Goal: Check status: Check status

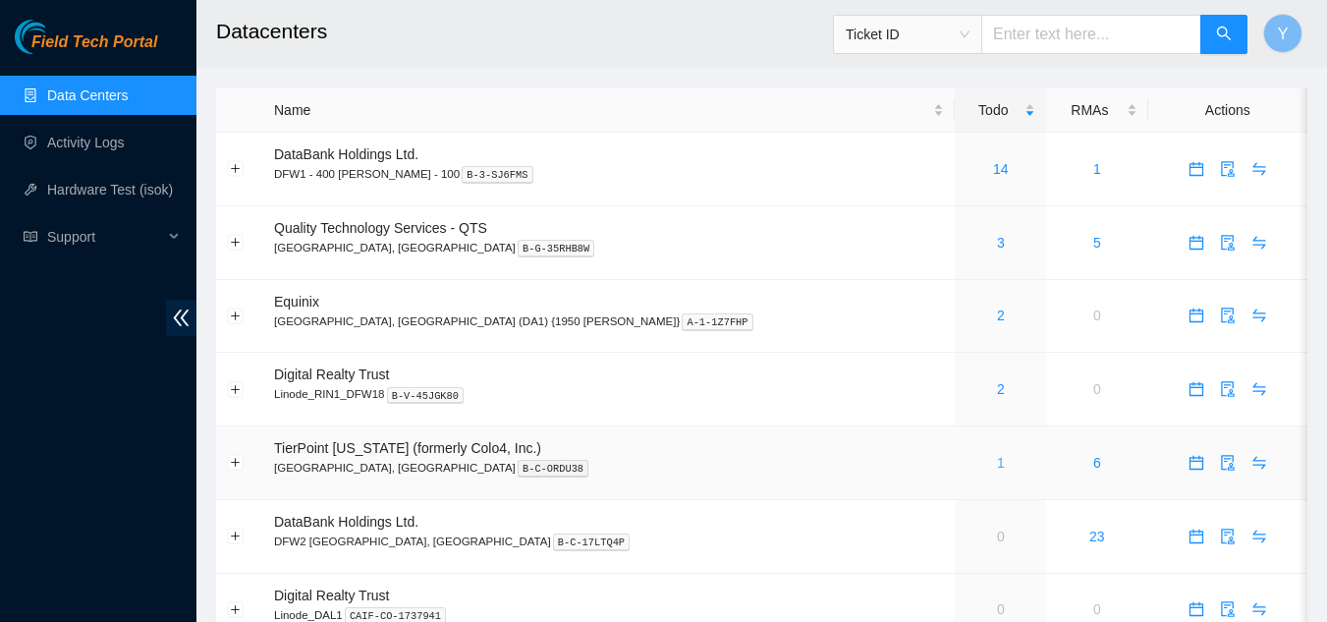
click at [997, 465] on link "1" at bounding box center [1001, 463] width 8 height 16
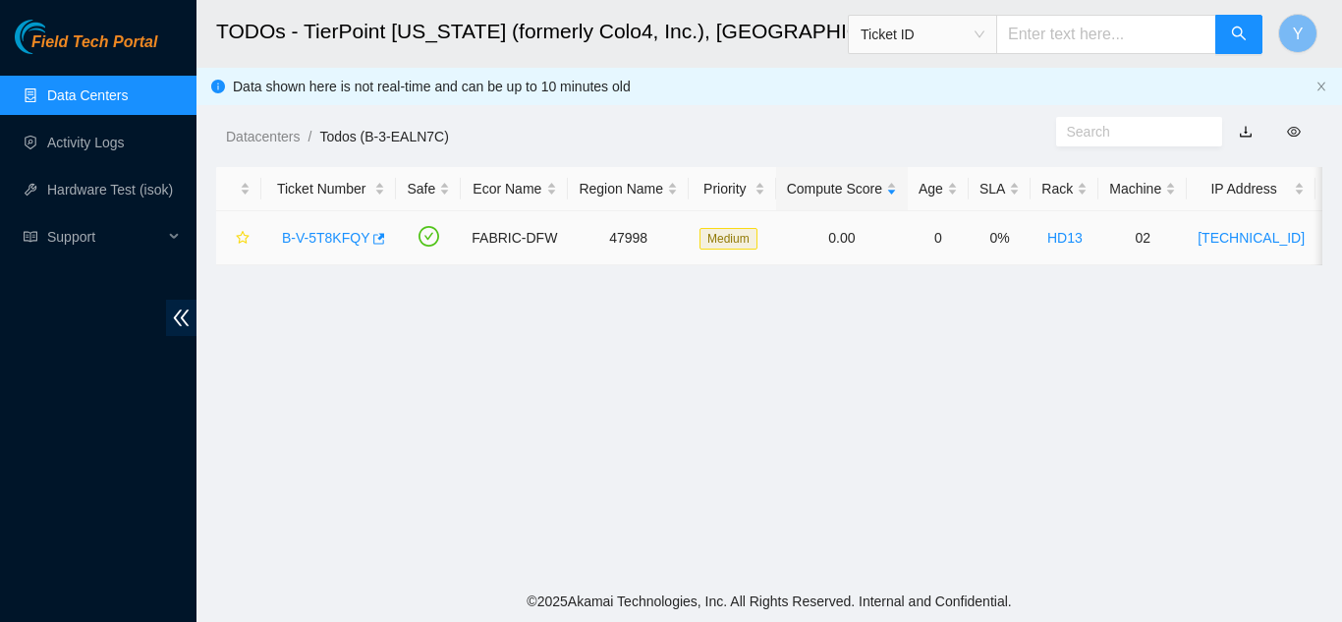
click at [318, 236] on link "B-V-5T8KFQY" at bounding box center [325, 238] width 87 height 16
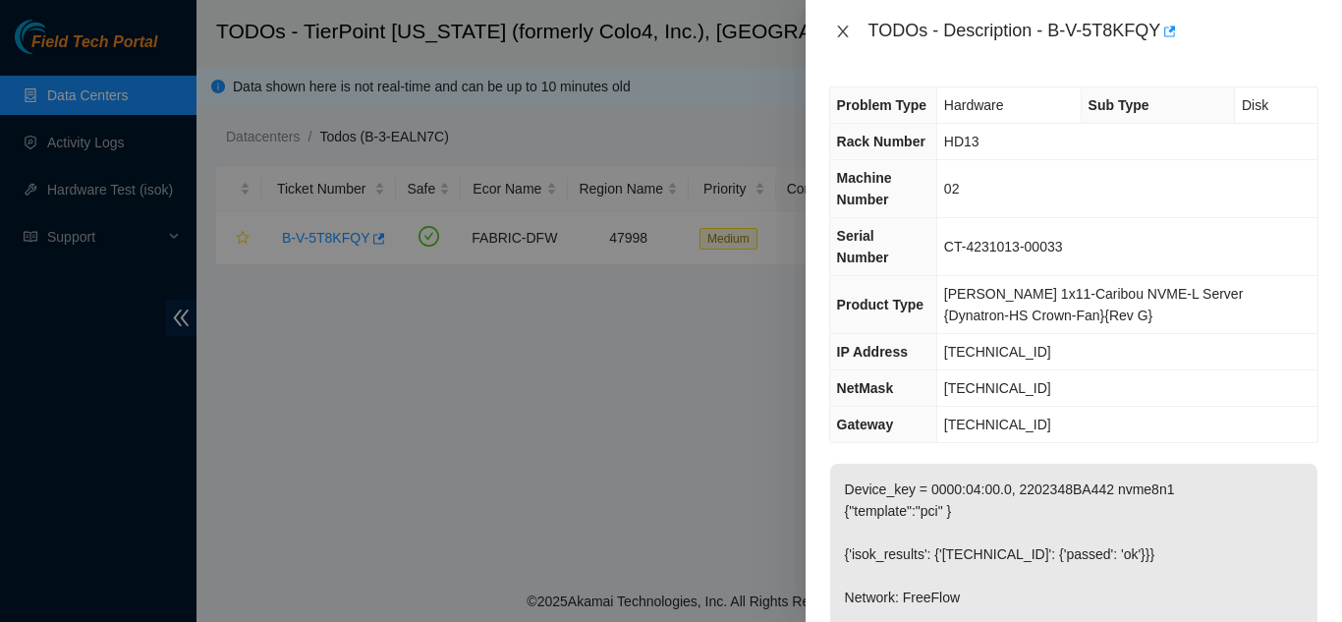
click at [842, 34] on icon "close" at bounding box center [843, 32] width 16 height 16
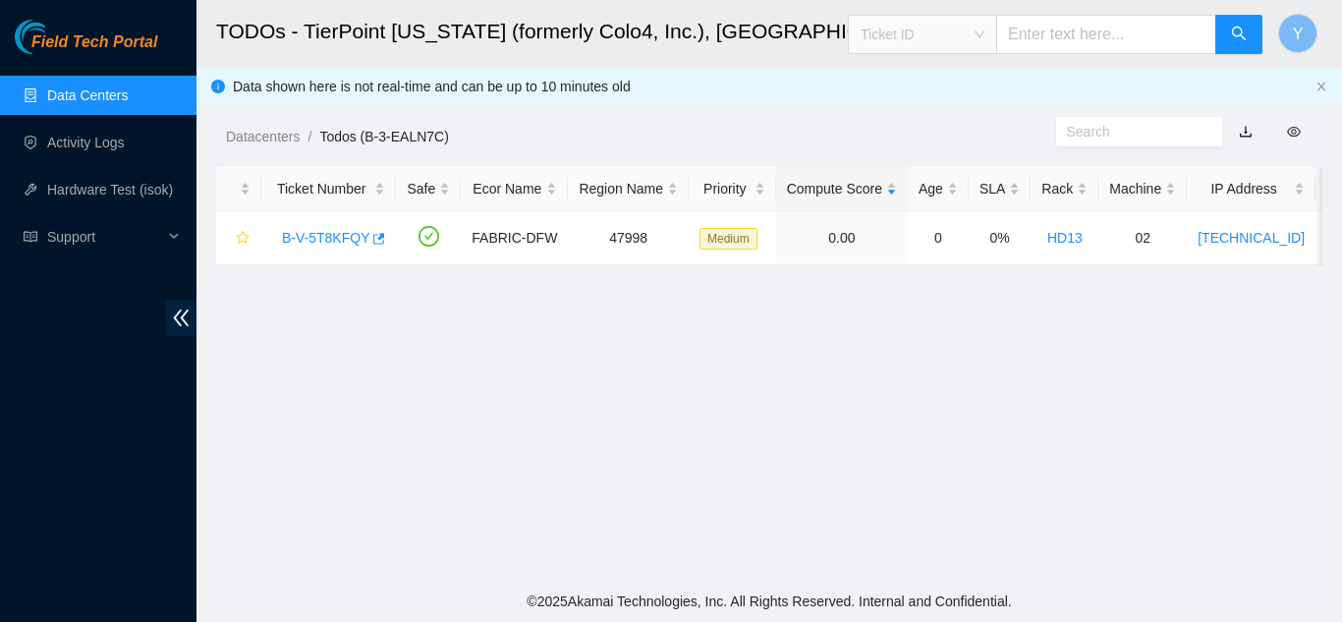
click at [984, 31] on span "Ticket ID" at bounding box center [922, 34] width 124 height 29
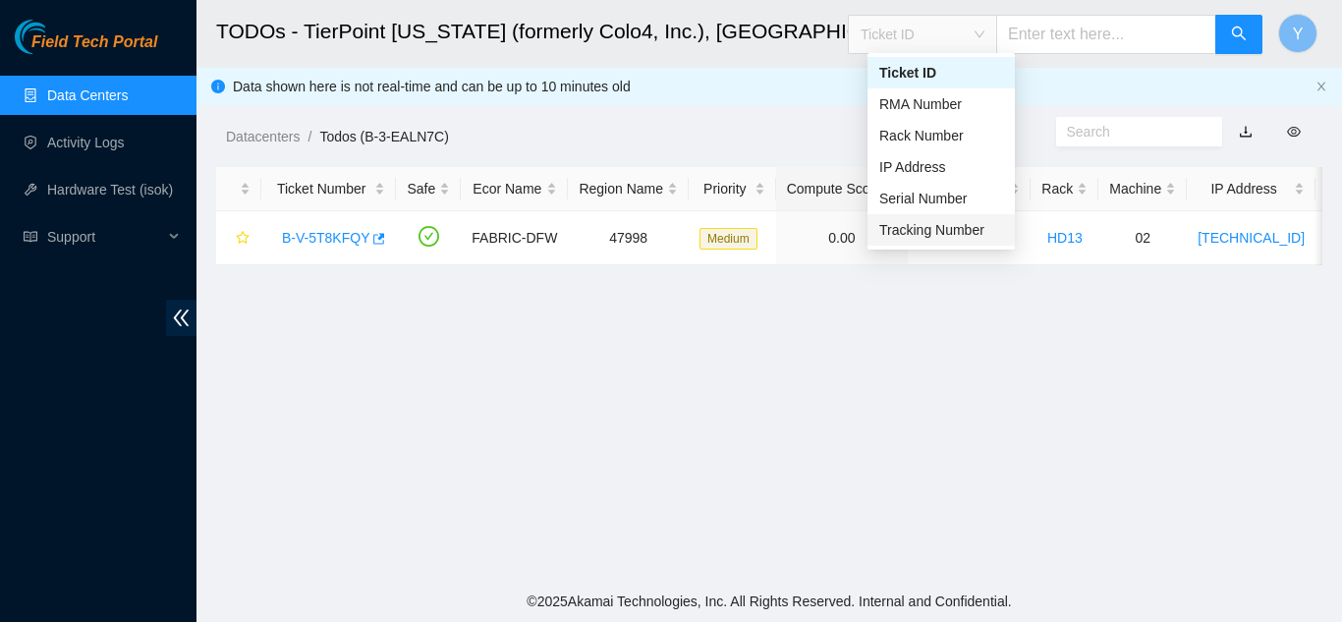
click at [945, 227] on div "Tracking Number" at bounding box center [941, 230] width 124 height 22
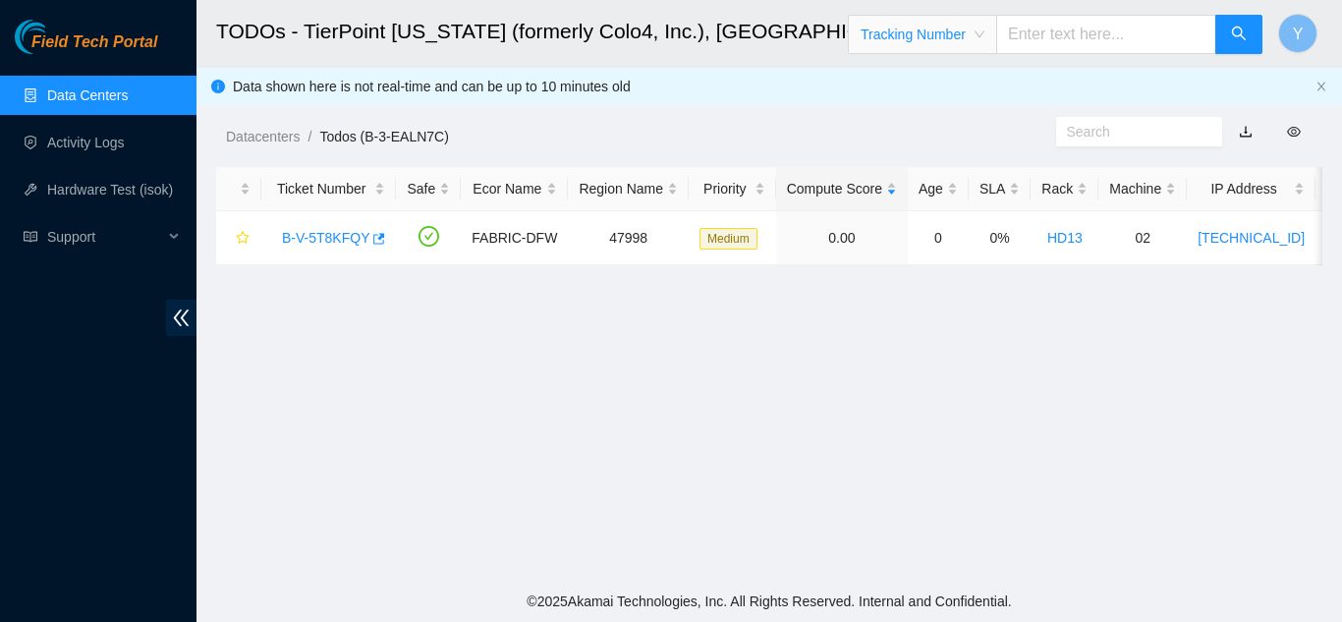
click at [1040, 39] on input "text" at bounding box center [1106, 34] width 220 height 39
type input "463470040853"
click at [1234, 39] on icon "search" at bounding box center [1239, 34] width 16 height 16
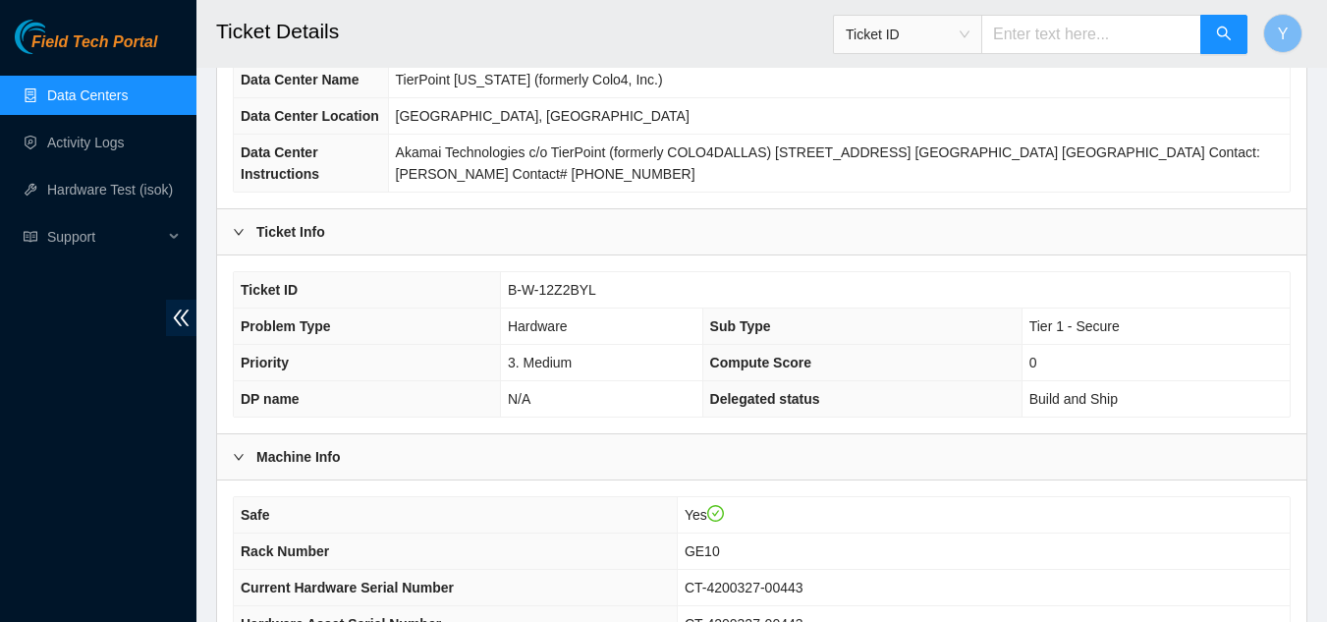
scroll to position [295, 0]
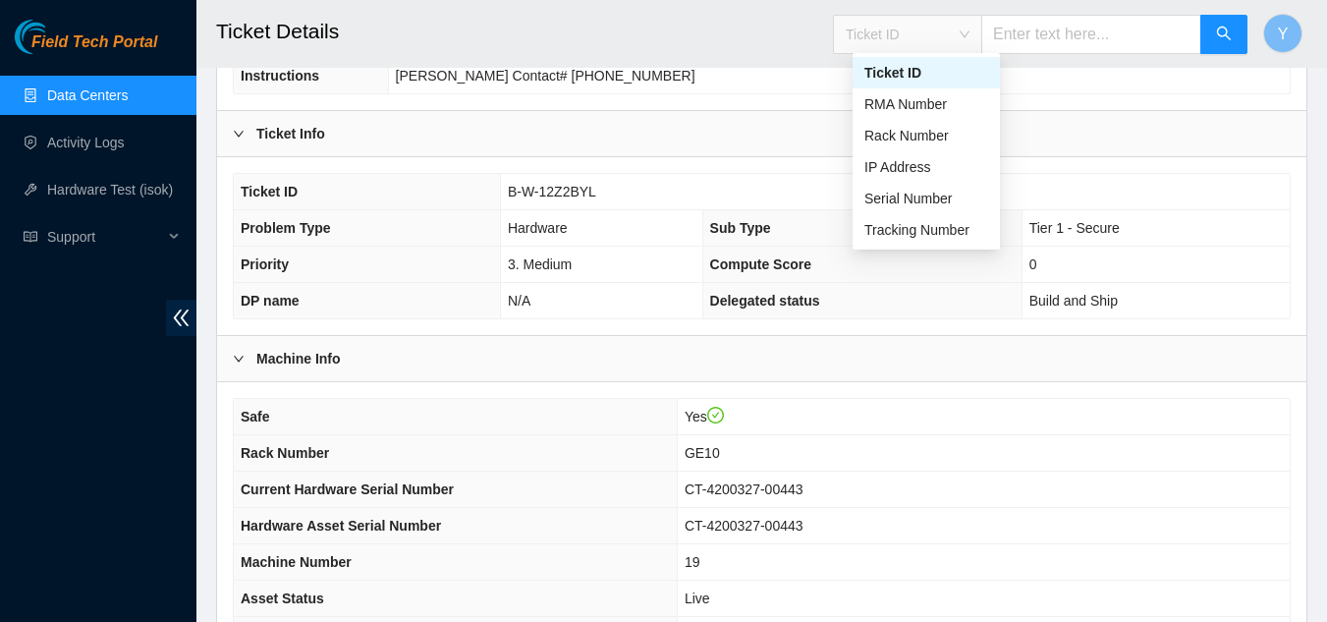
click at [969, 36] on span "Ticket ID" at bounding box center [908, 34] width 124 height 29
click at [943, 223] on div "Tracking Number" at bounding box center [926, 230] width 124 height 22
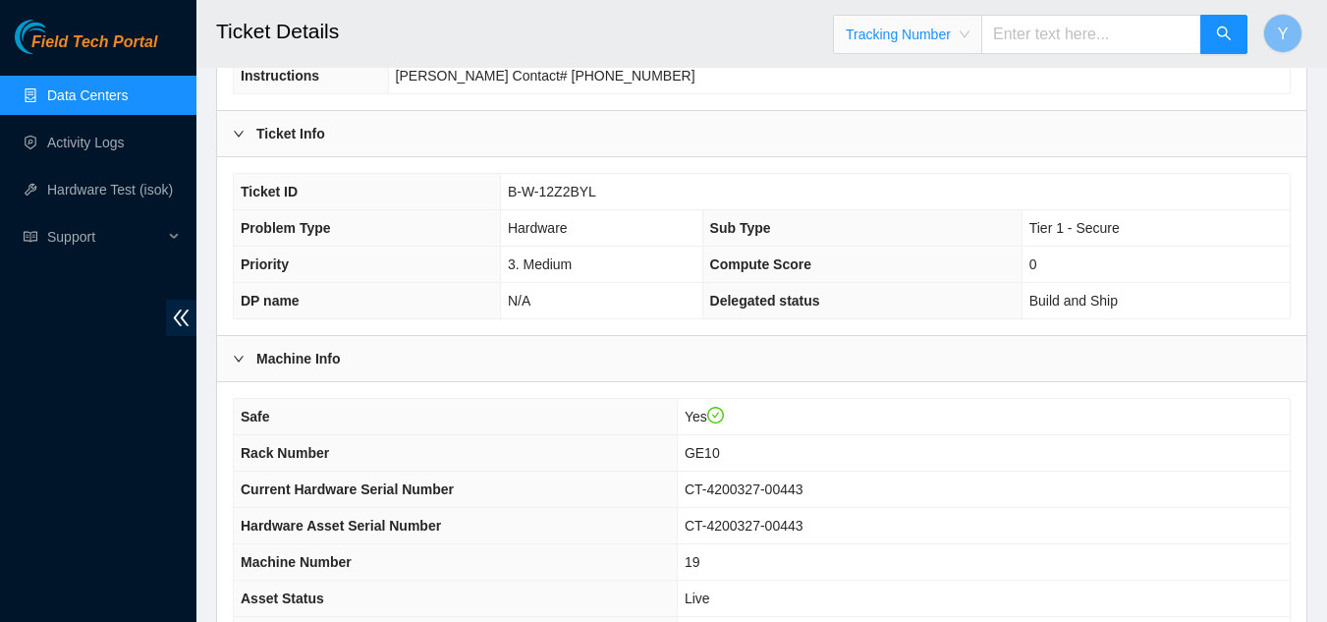
click at [1026, 34] on input "text" at bounding box center [1091, 34] width 220 height 39
type input "463470041070"
click at [1226, 30] on icon "search" at bounding box center [1224, 34] width 14 height 14
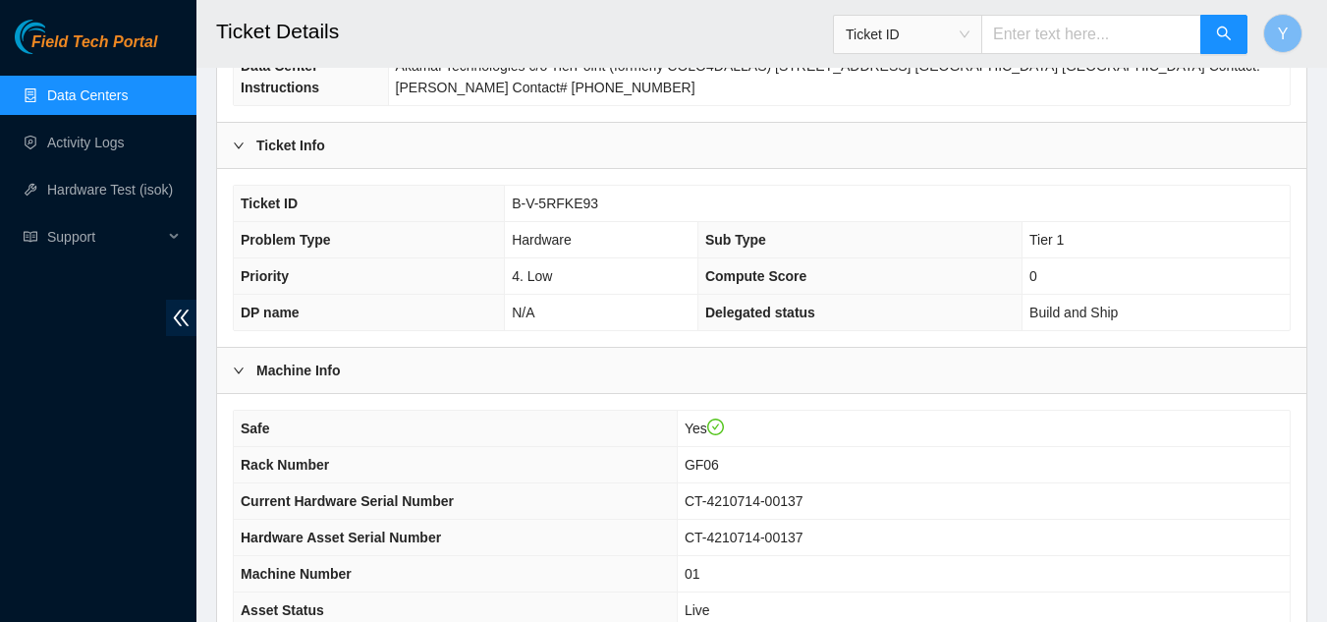
scroll to position [295, 0]
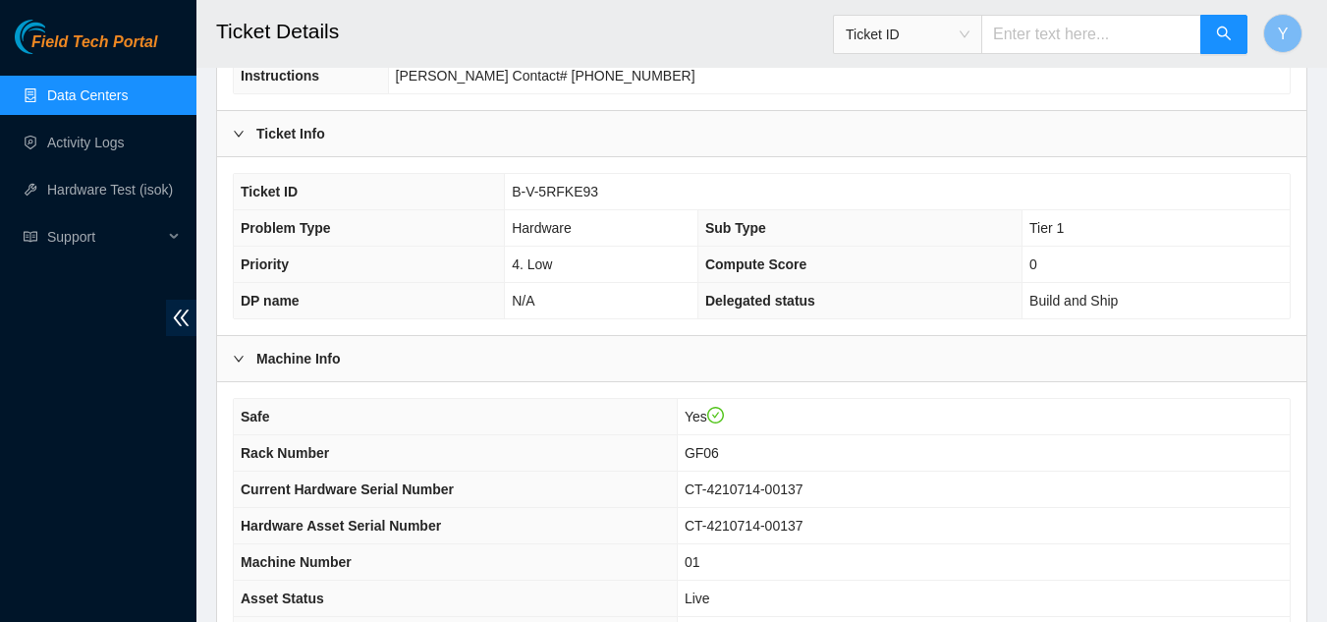
click at [128, 101] on link "Data Centers" at bounding box center [87, 95] width 81 height 16
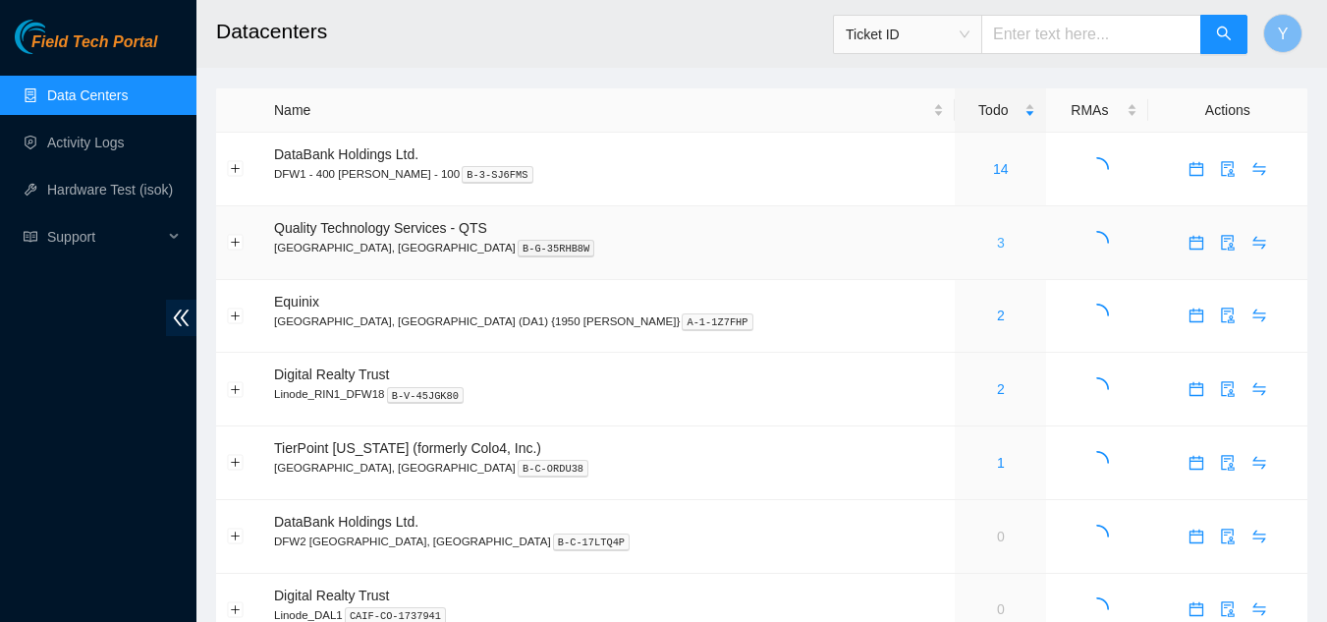
click at [997, 245] on link "3" at bounding box center [1001, 243] width 8 height 16
click at [997, 460] on link "1" at bounding box center [1001, 463] width 8 height 16
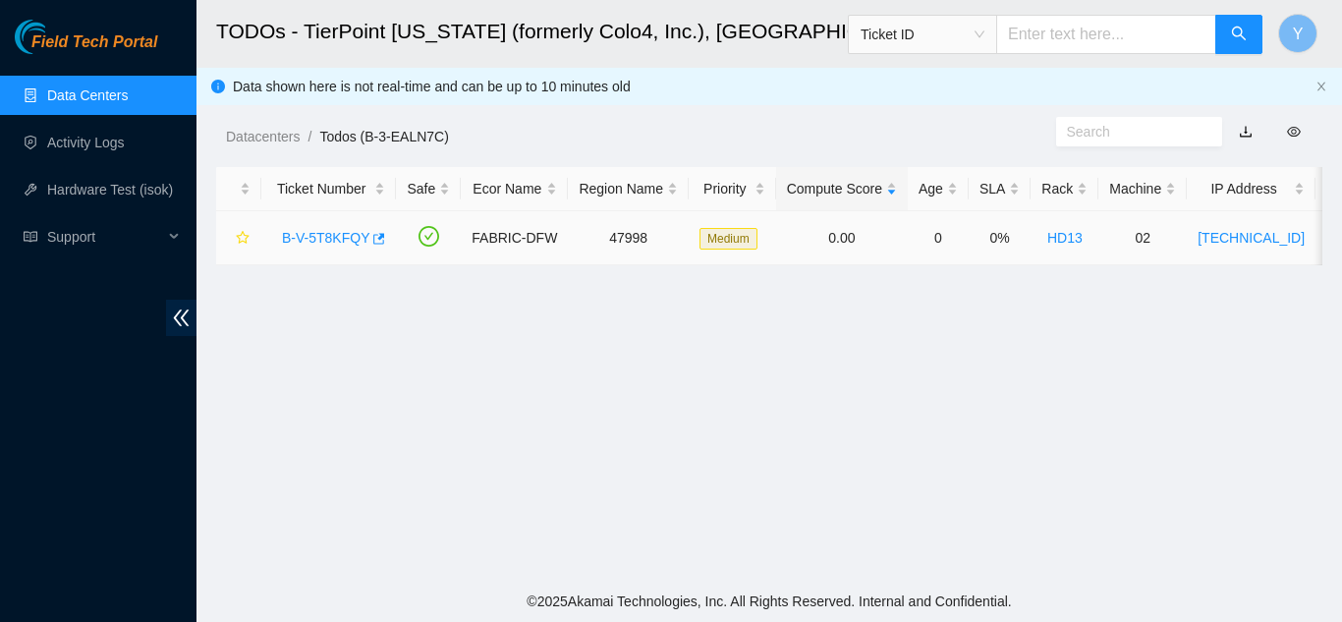
click at [333, 239] on link "B-V-5T8KFQY" at bounding box center [325, 238] width 87 height 16
